Goal: Navigation & Orientation: Find specific page/section

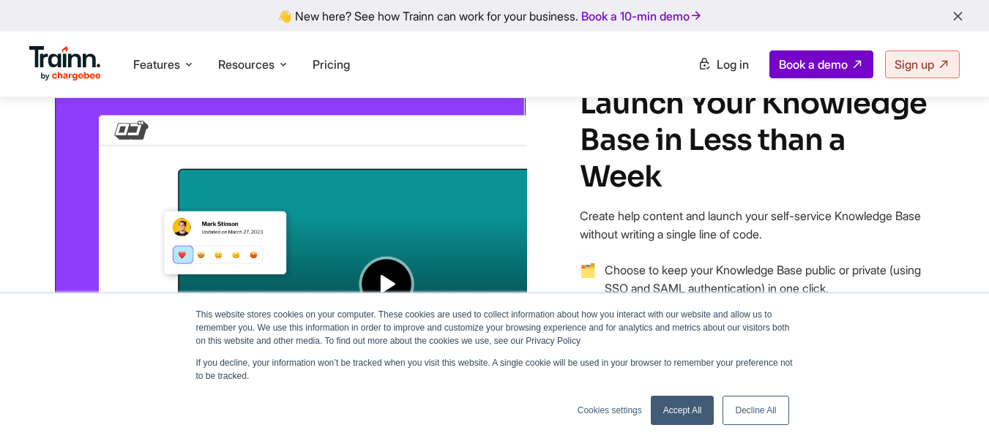
scroll to position [1201, 0]
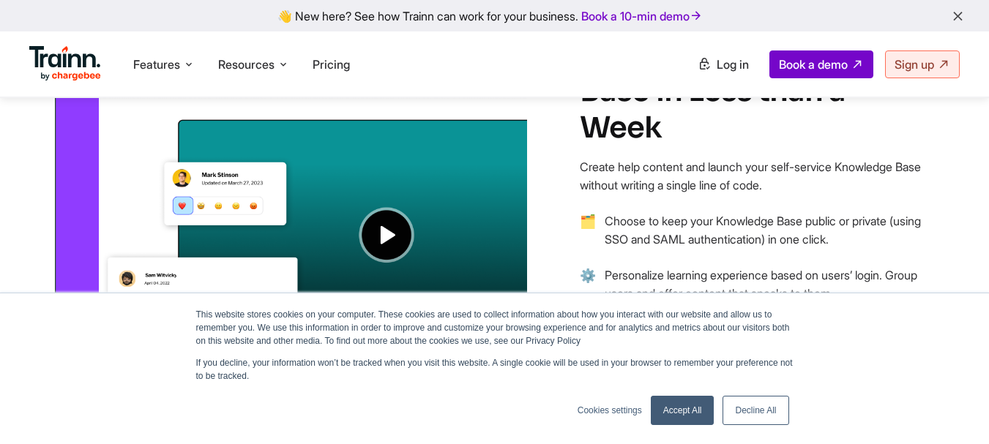
click at [960, 22] on icon "button" at bounding box center [957, 17] width 15 height 16
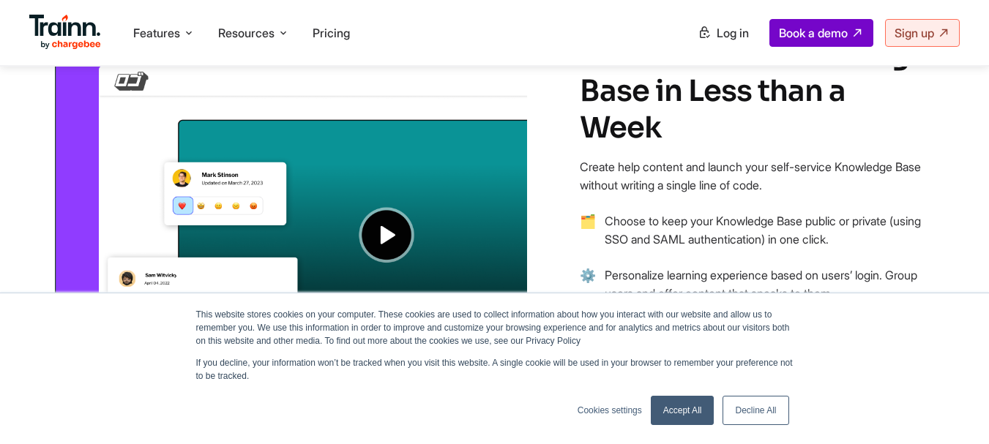
click at [390, 234] on img at bounding box center [290, 202] width 474 height 397
click at [184, 205] on img at bounding box center [290, 202] width 474 height 397
click at [195, 205] on img at bounding box center [290, 202] width 474 height 397
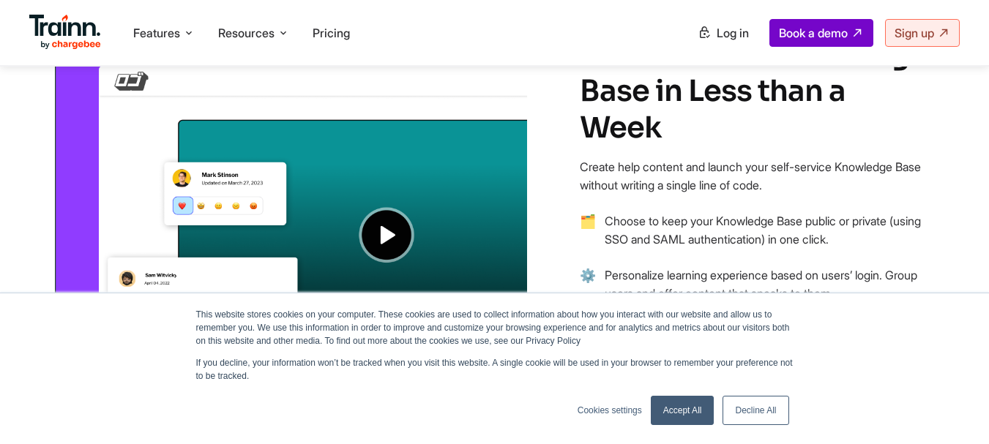
click at [382, 233] on img at bounding box center [290, 202] width 474 height 397
click at [684, 411] on link "Accept All" at bounding box center [683, 410] width 64 height 29
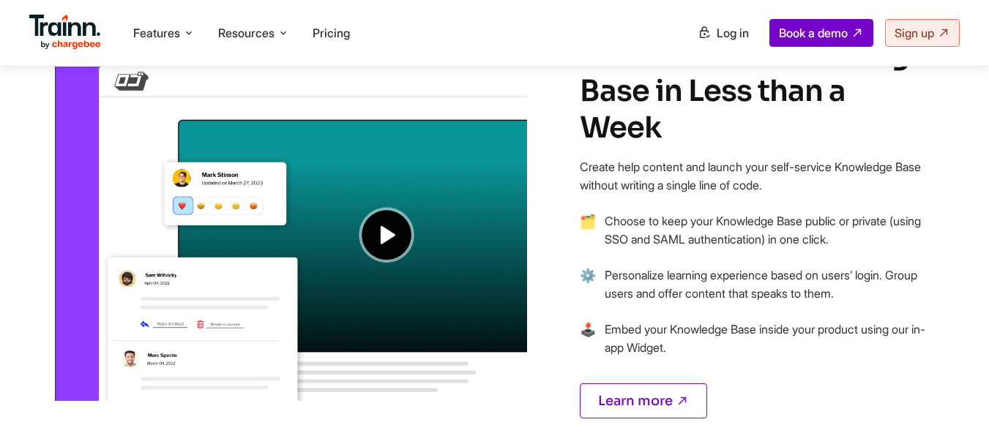
scroll to position [0, 0]
click at [385, 236] on img at bounding box center [290, 202] width 474 height 397
click at [388, 236] on img at bounding box center [290, 202] width 474 height 397
click at [731, 33] on span "Log in" at bounding box center [733, 33] width 32 height 15
